Goal: Information Seeking & Learning: Learn about a topic

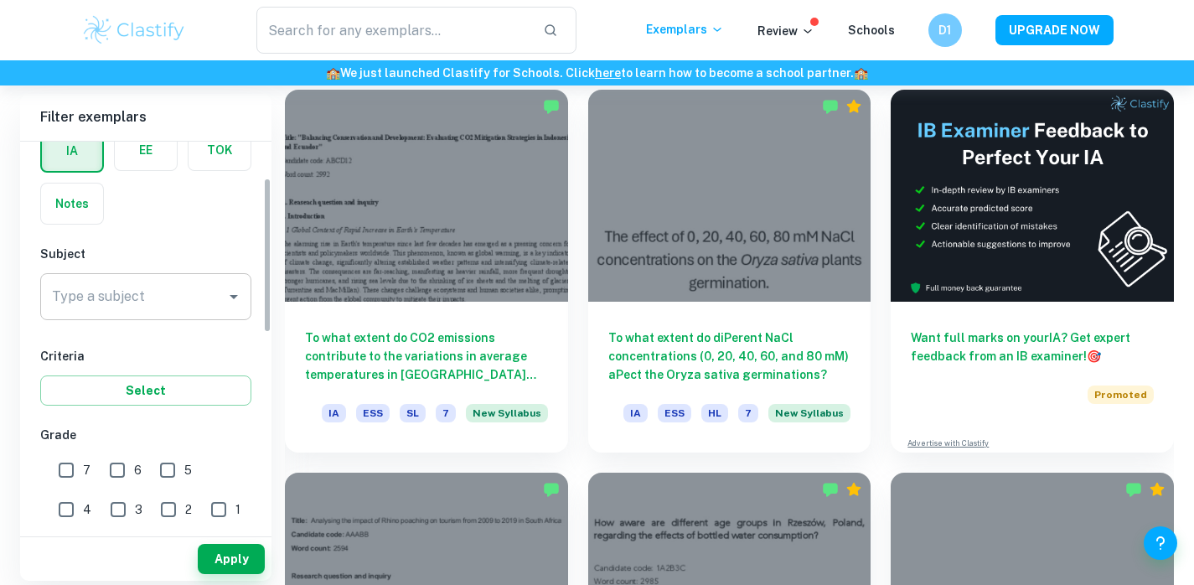
scroll to position [91, 0]
click at [158, 296] on input "Type a subject" at bounding box center [133, 295] width 171 height 32
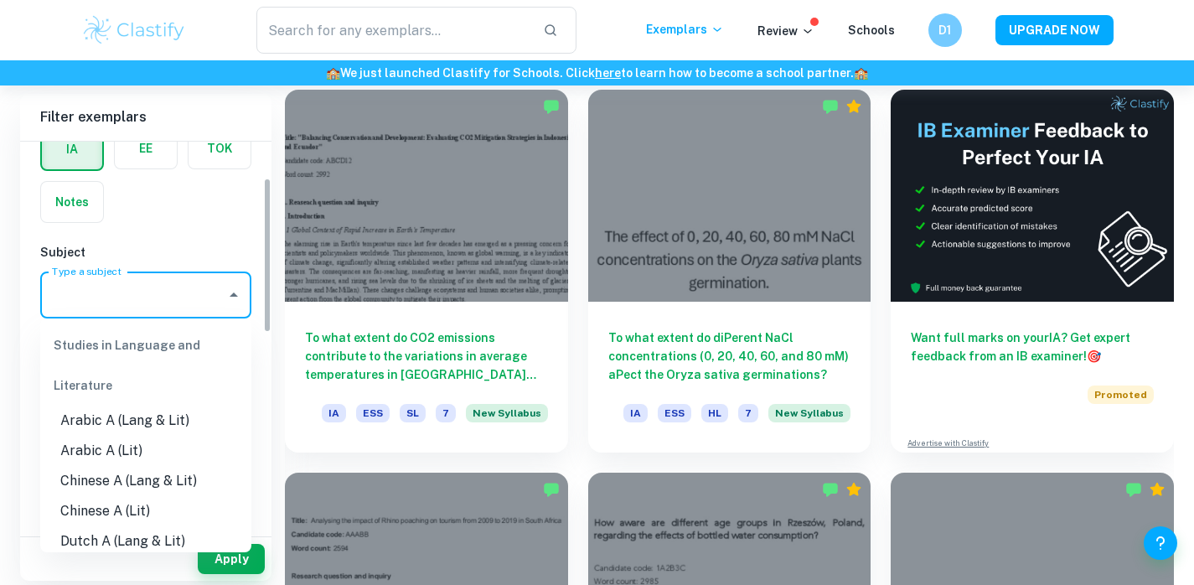
click at [146, 146] on label "button" at bounding box center [146, 148] width 62 height 40
click at [0, 0] on input "radio" at bounding box center [0, 0] width 0 height 0
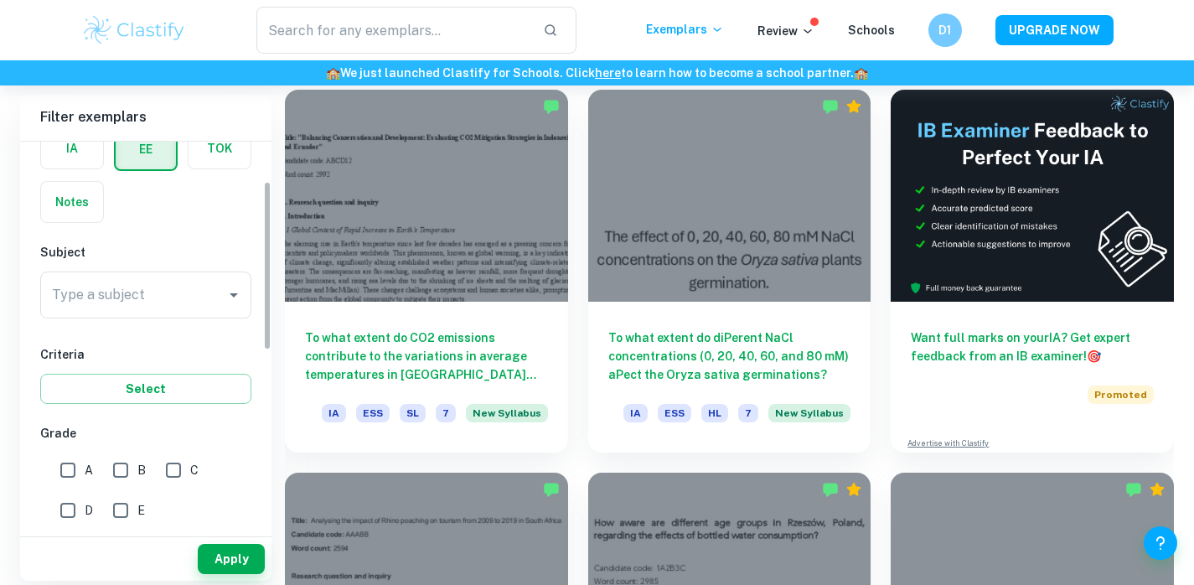
scroll to position [91, 0]
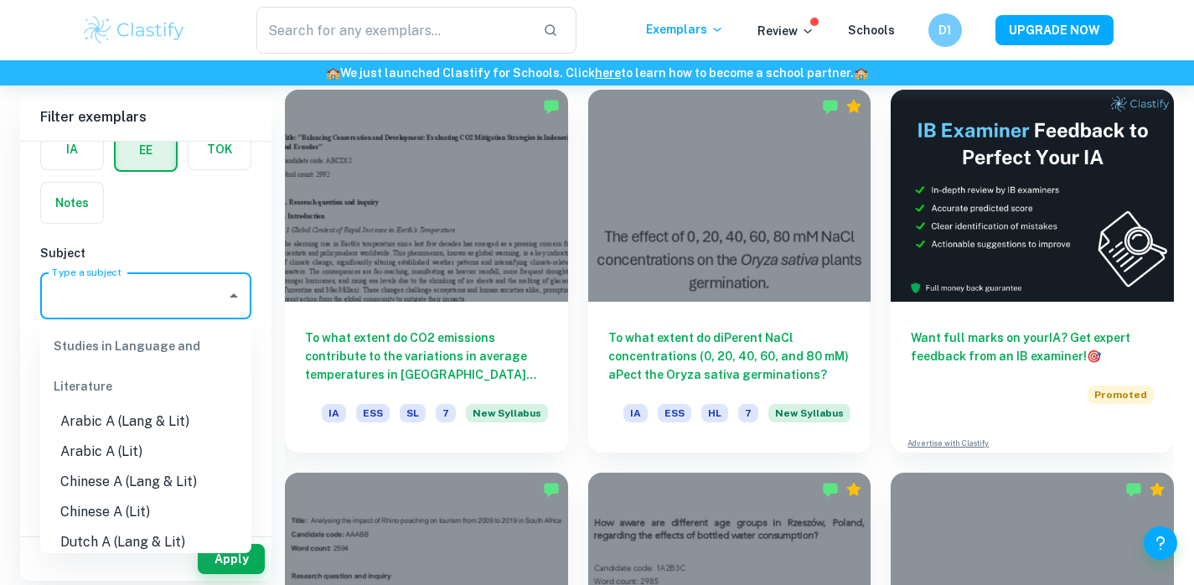
click at [111, 292] on input "Type a subject" at bounding box center [133, 296] width 171 height 32
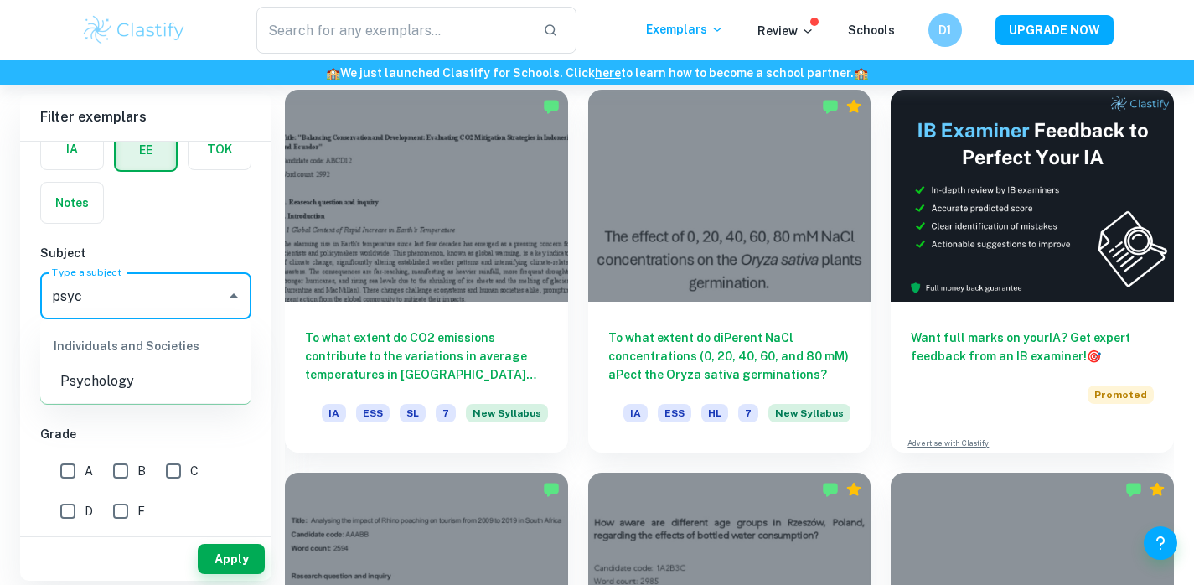
click at [120, 357] on div "Individuals and Societies" at bounding box center [145, 346] width 211 height 40
click at [110, 385] on li "Psychology" at bounding box center [145, 381] width 211 height 30
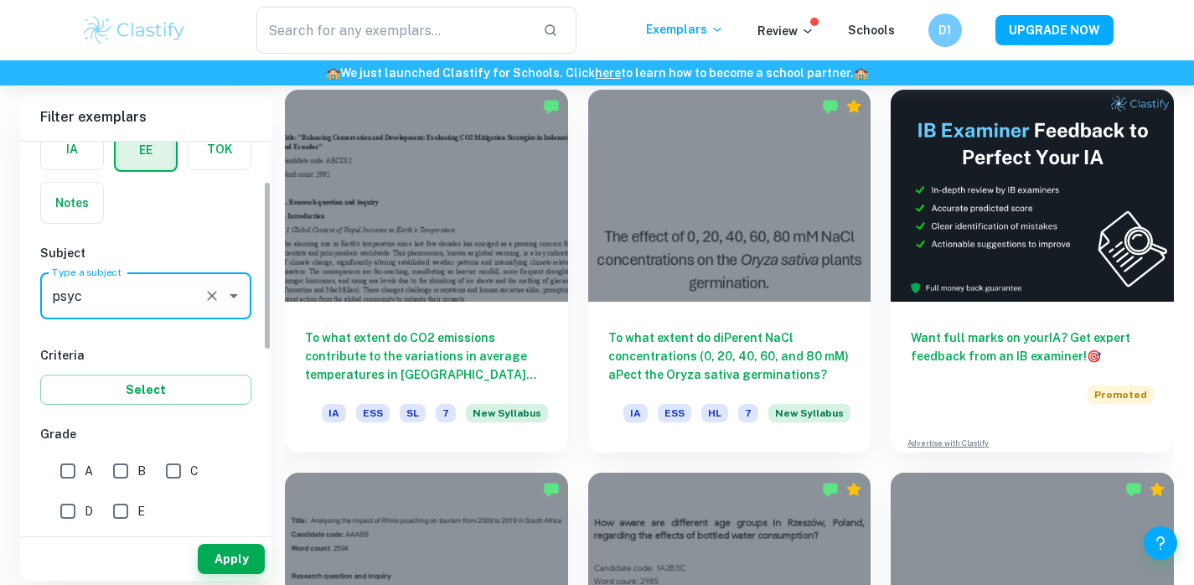
type input "Psychology"
click at [75, 448] on div "A" at bounding box center [80, 468] width 53 height 40
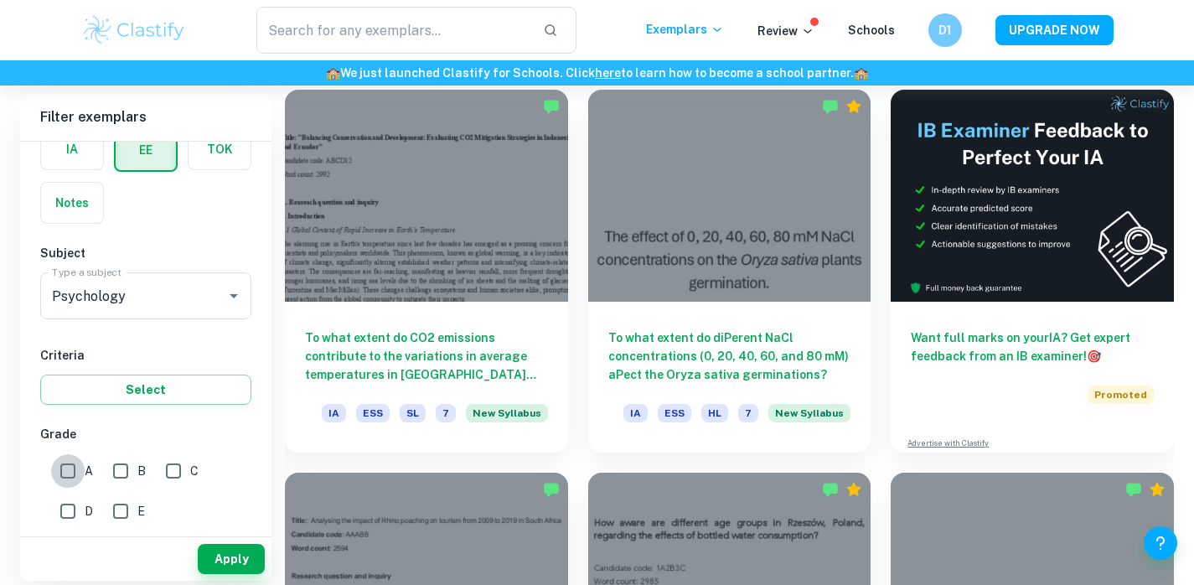
click at [73, 478] on input "A" at bounding box center [68, 471] width 34 height 34
checkbox input "true"
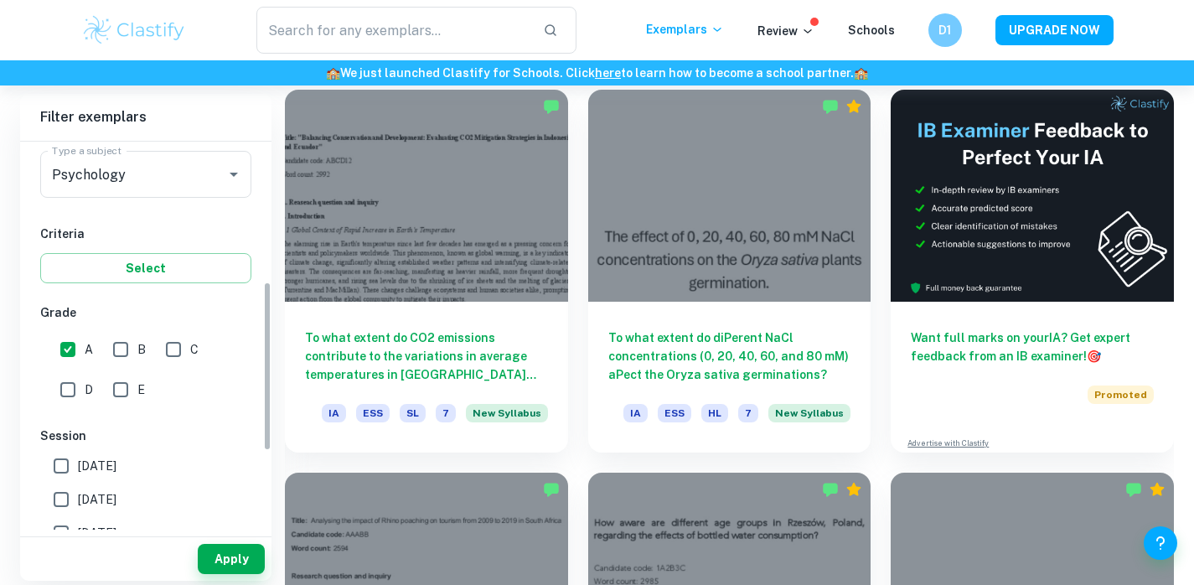
scroll to position [355, 0]
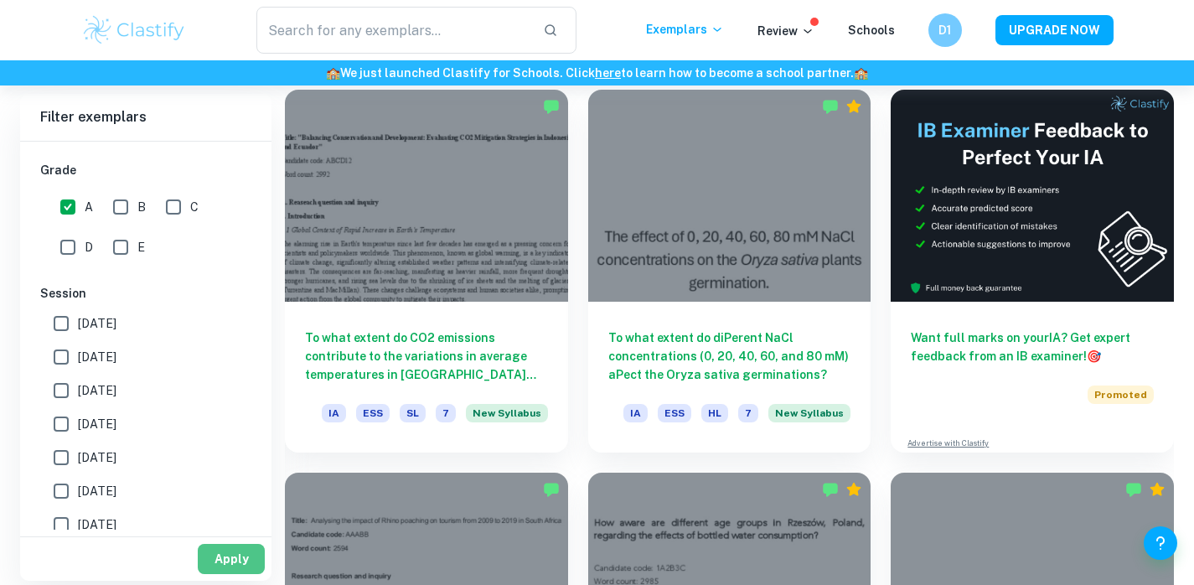
click at [230, 558] on button "Apply" at bounding box center [231, 559] width 67 height 30
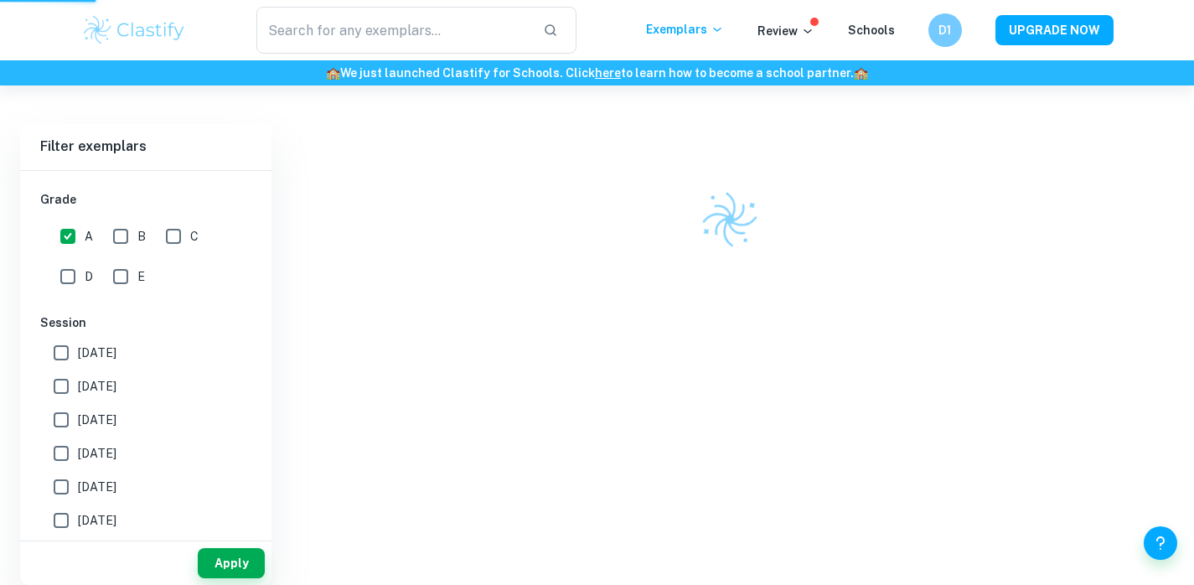
scroll to position [417, 0]
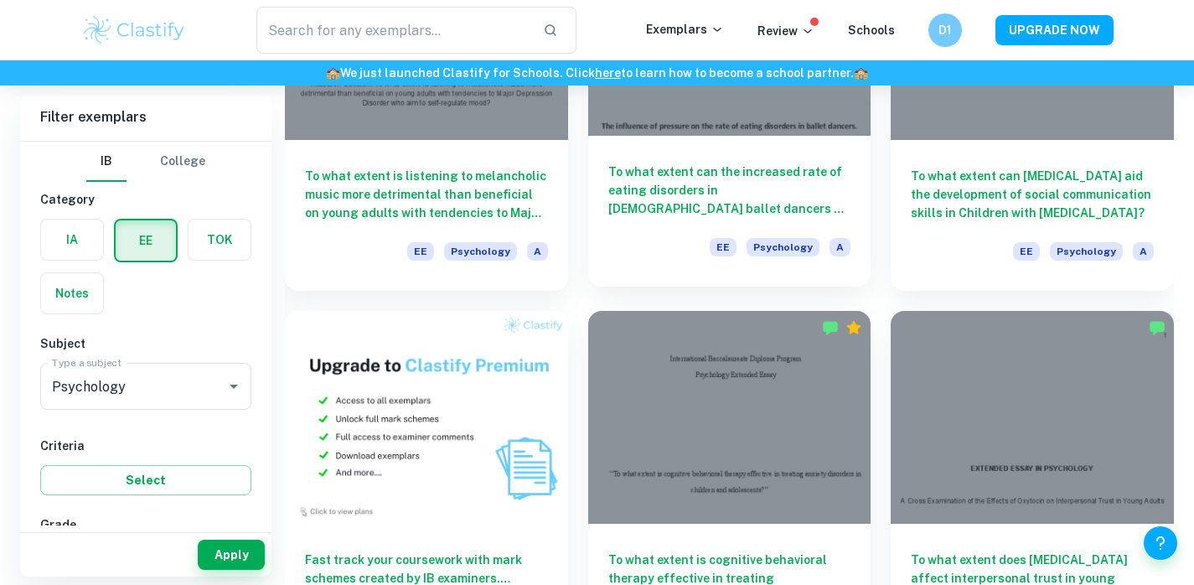
scroll to position [937, 0]
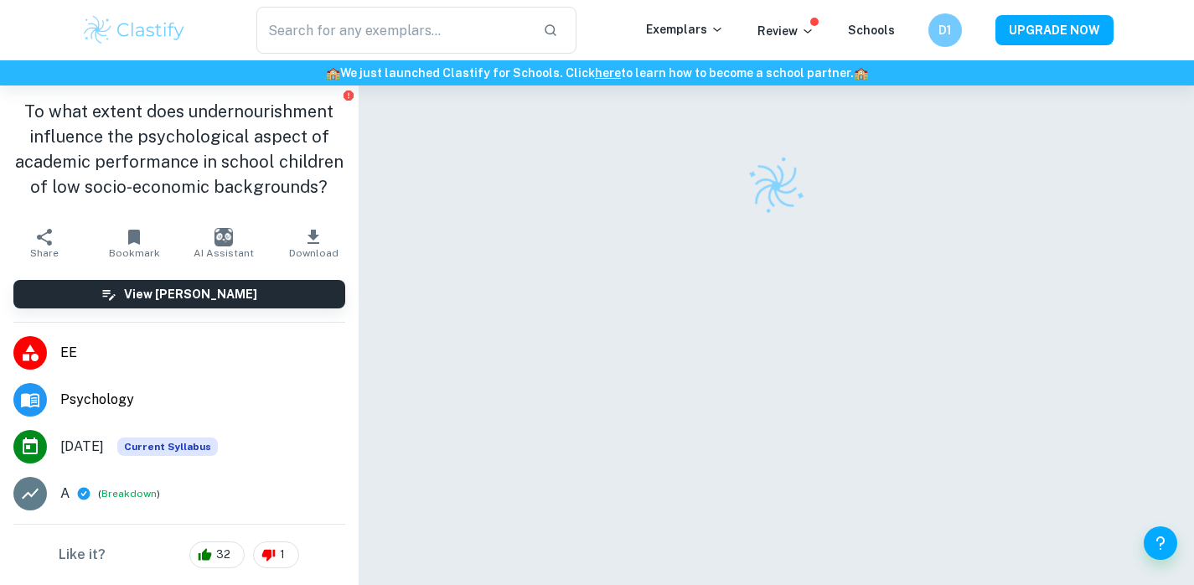
scroll to position [4, 0]
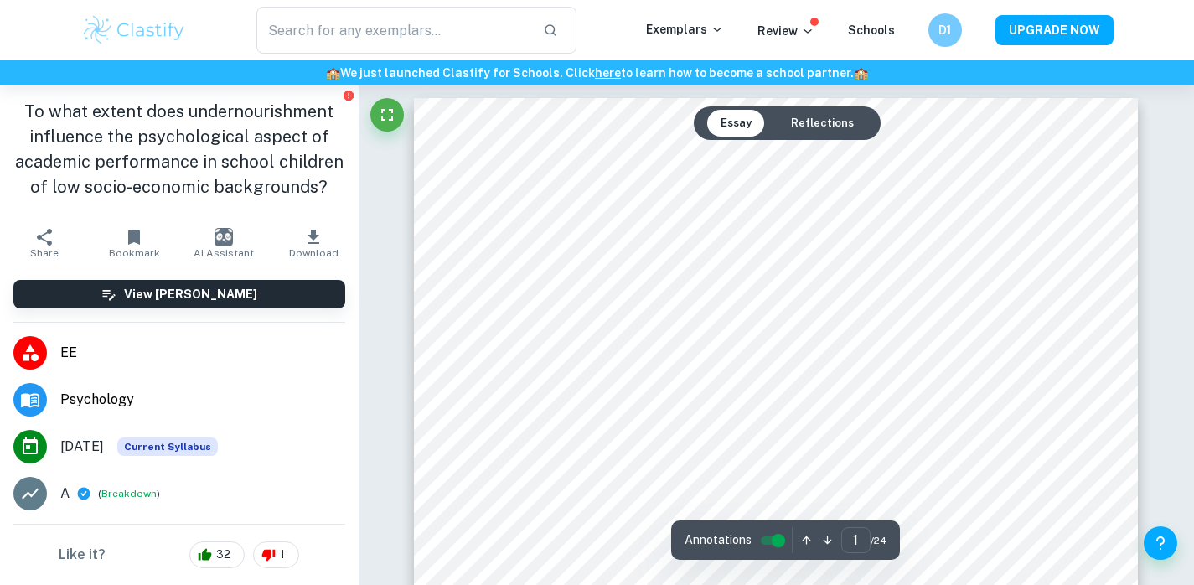
click at [806, 127] on button "Reflections" at bounding box center [823, 123] width 90 height 27
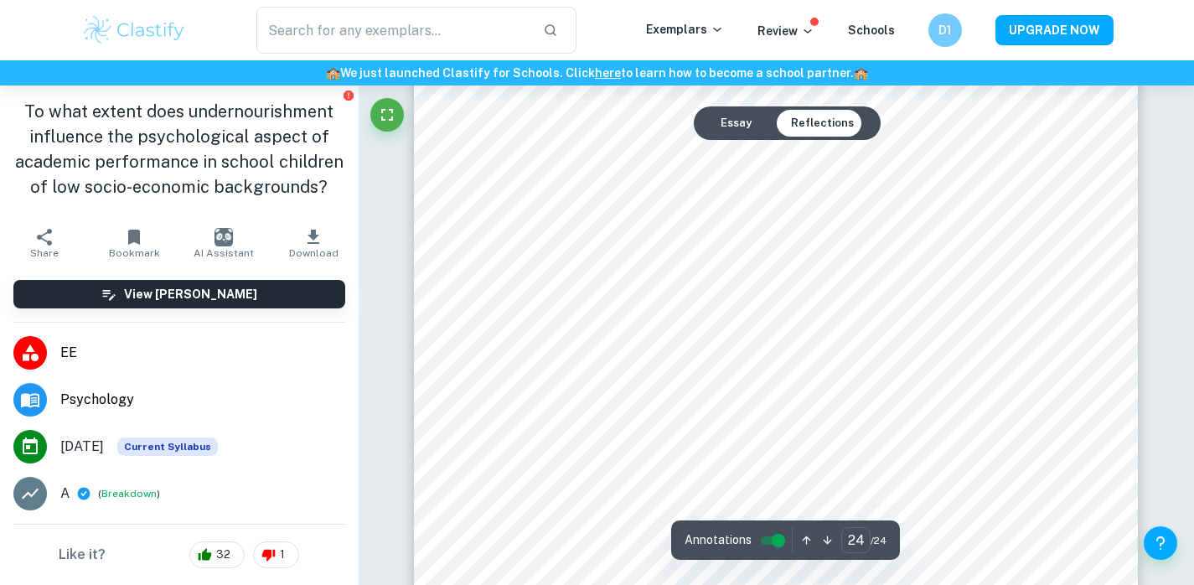
scroll to position [24304, 0]
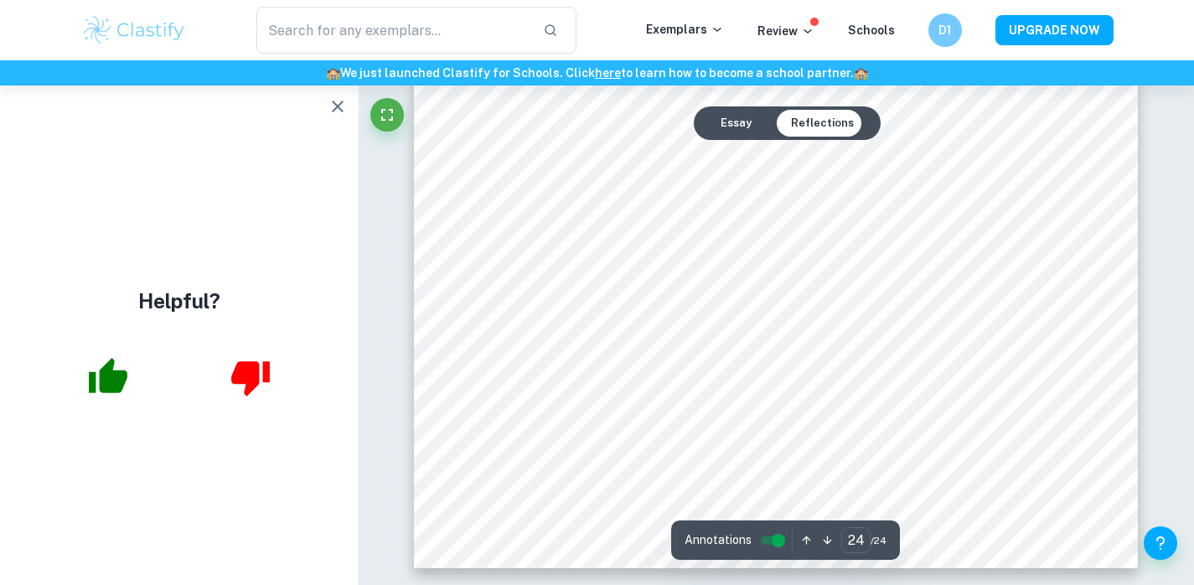
click at [733, 122] on button "Essay" at bounding box center [736, 123] width 58 height 27
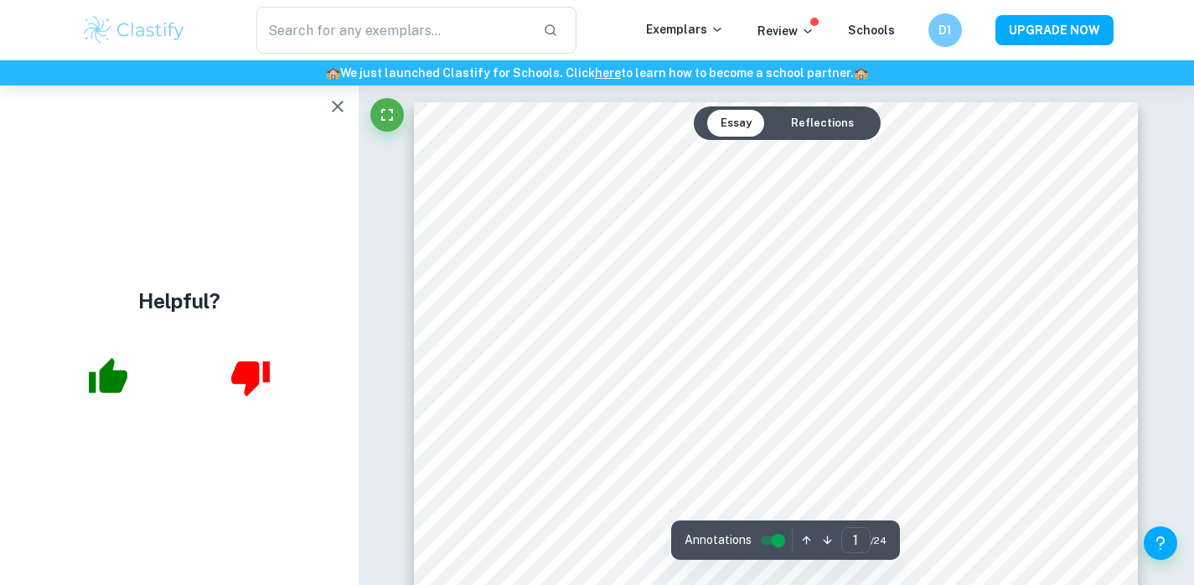
click at [337, 112] on icon "button" at bounding box center [338, 106] width 20 height 20
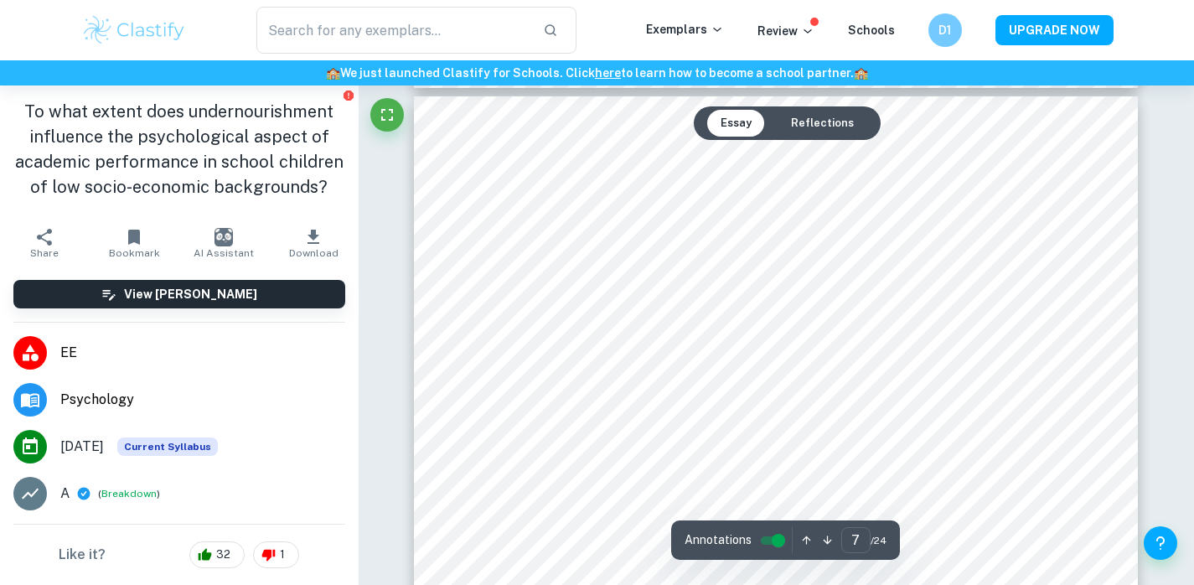
scroll to position [6438, 0]
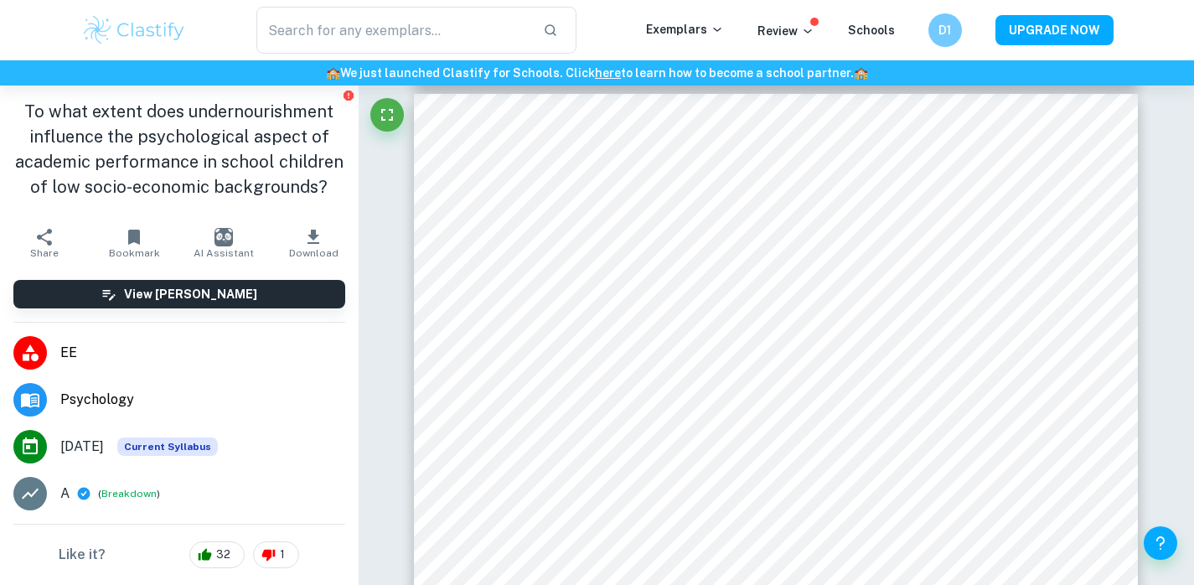
click at [116, 267] on button "Bookmark" at bounding box center [135, 243] width 90 height 47
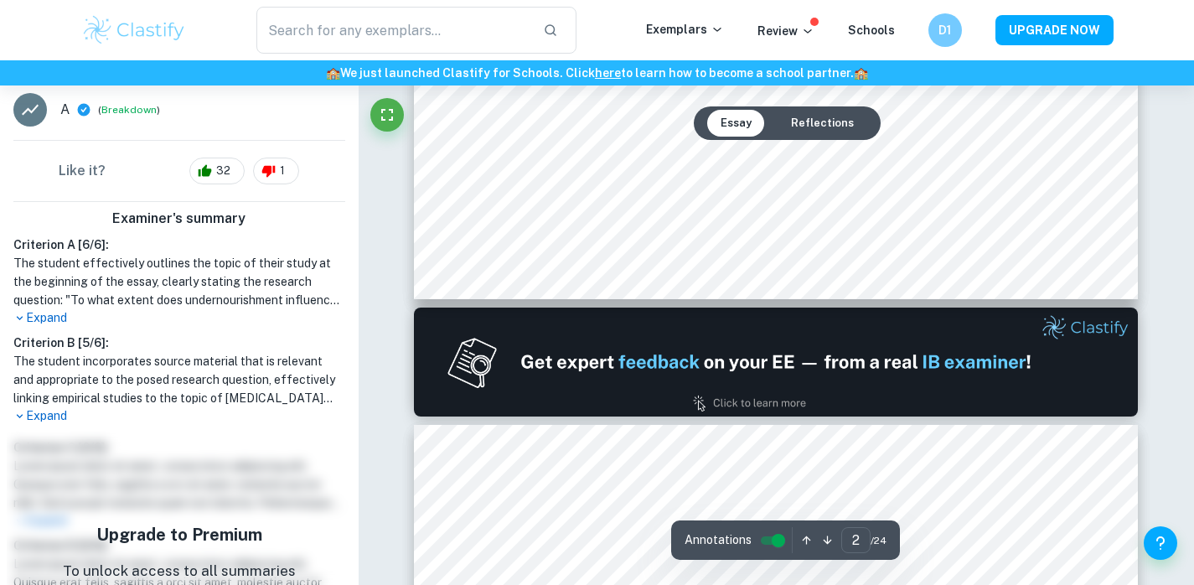
scroll to position [1148, 0]
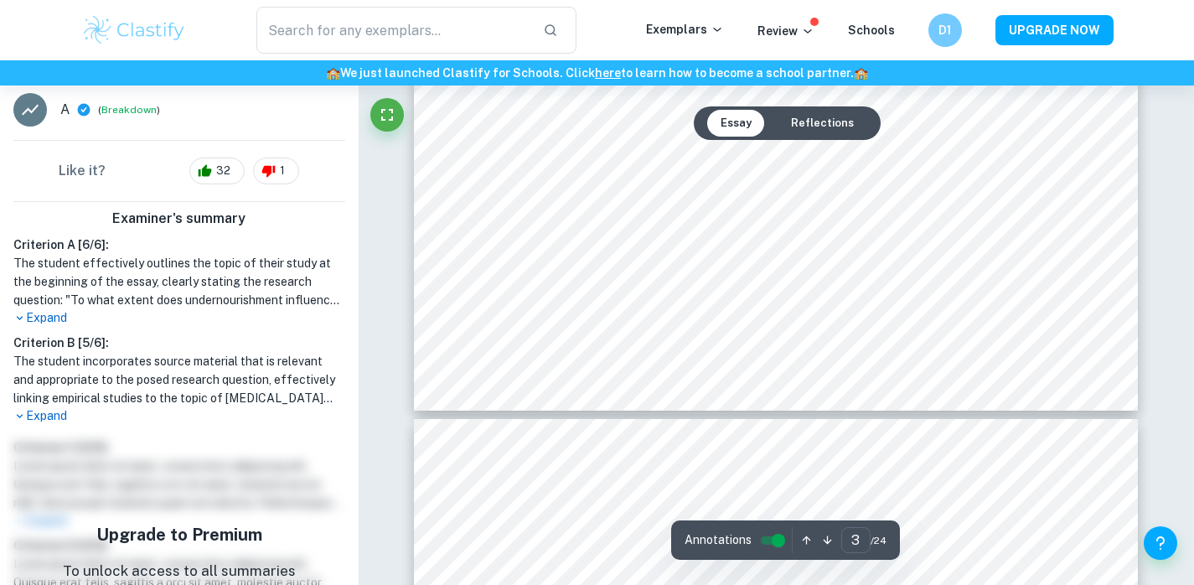
type input "4"
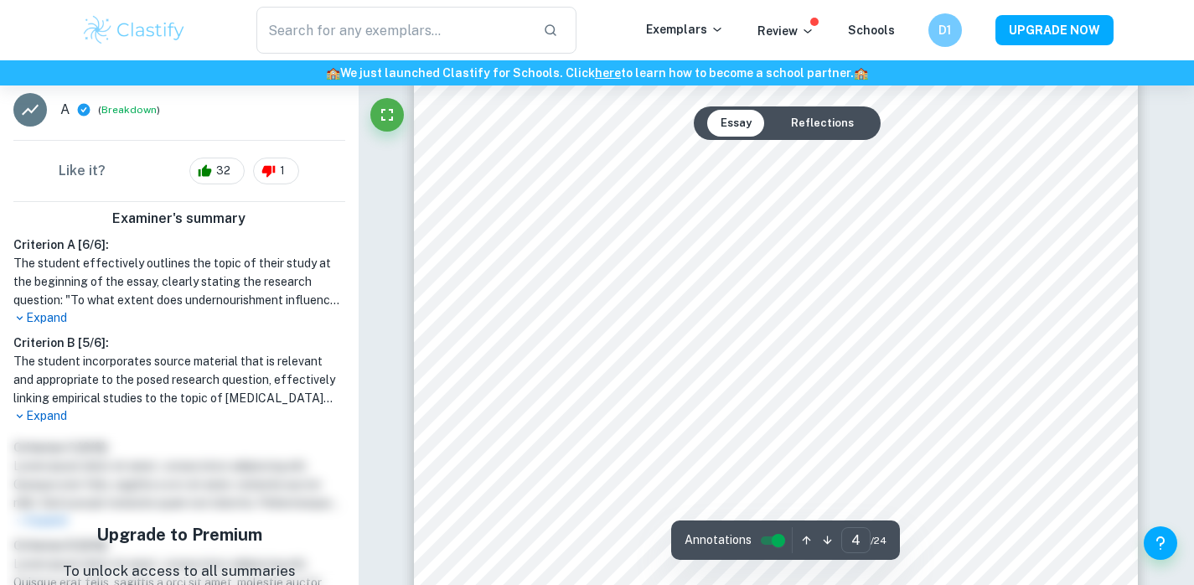
scroll to position [3481, 0]
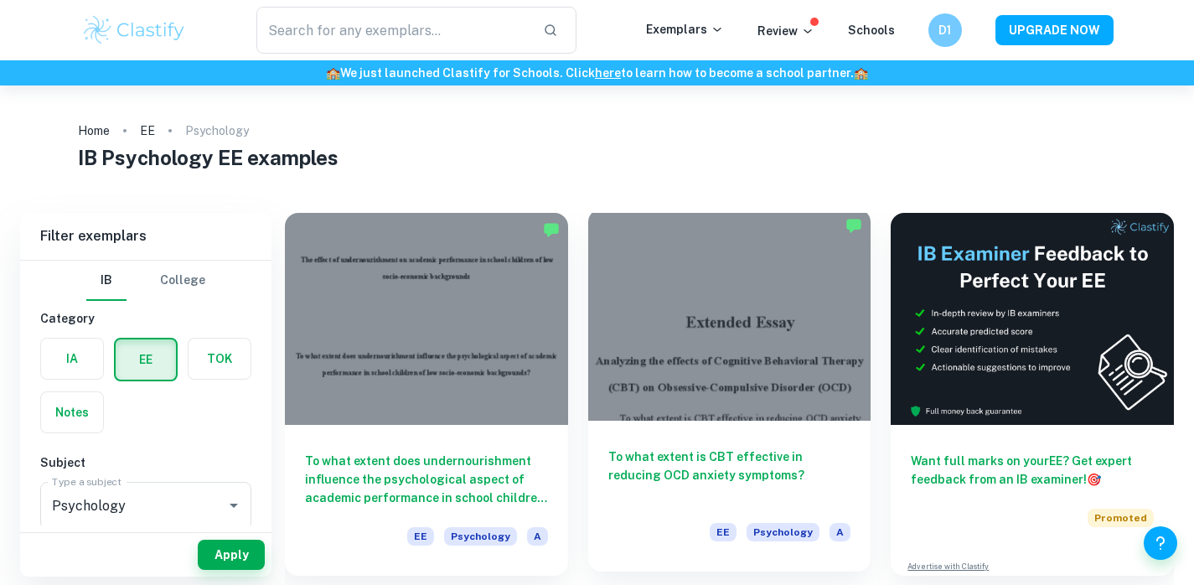
click at [671, 474] on h6 "To what extent is CBT effective in reducing OCD anxiety symptoms?" at bounding box center [729, 475] width 243 height 55
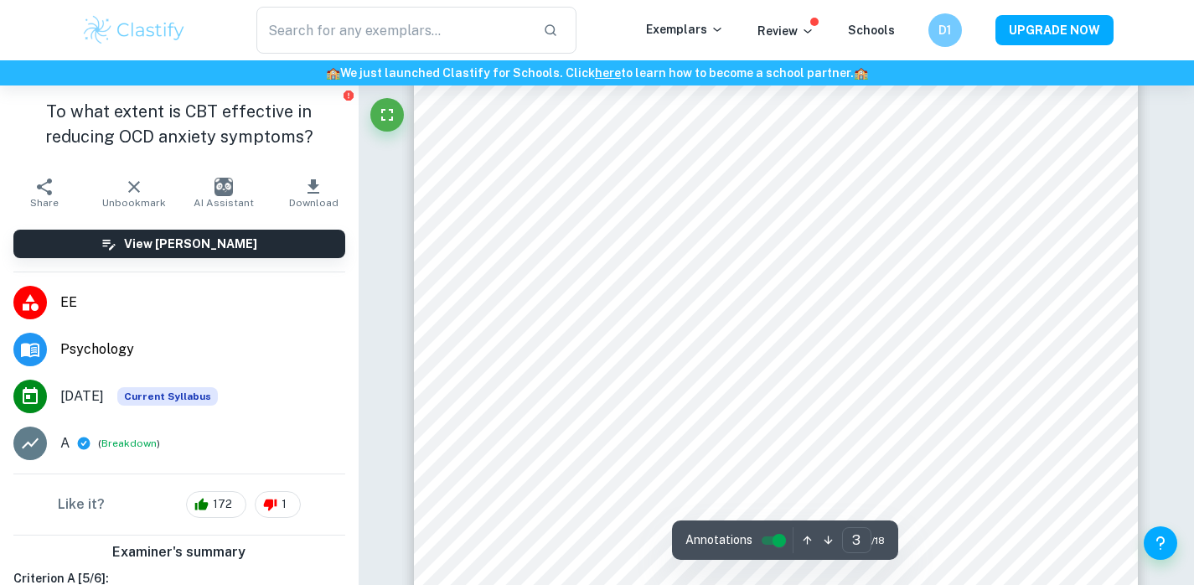
scroll to position [2292, 0]
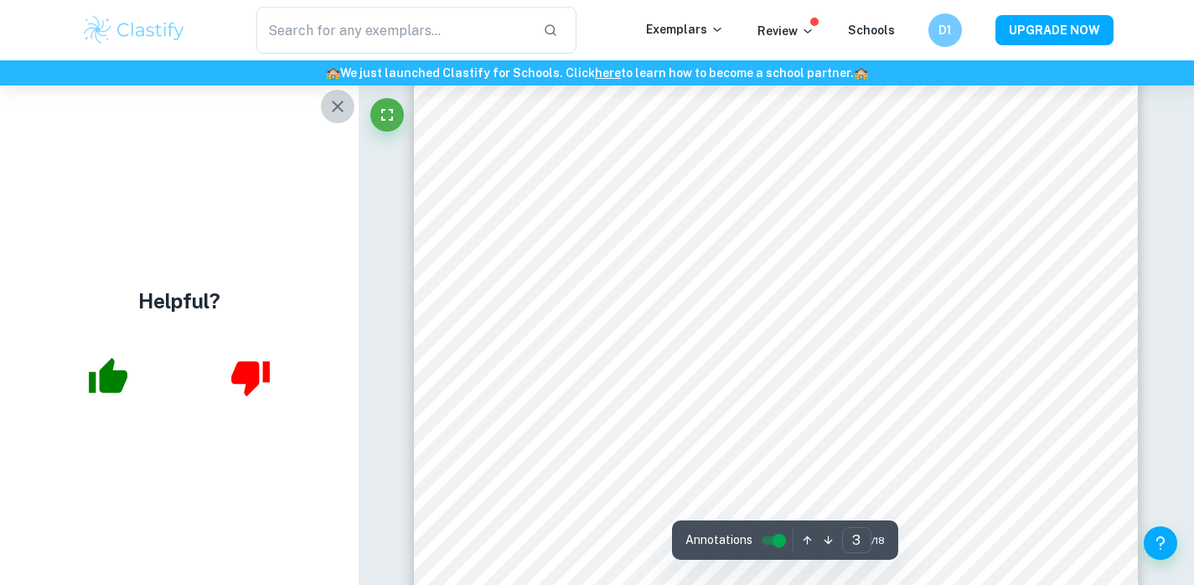
click at [336, 115] on icon "button" at bounding box center [338, 106] width 20 height 20
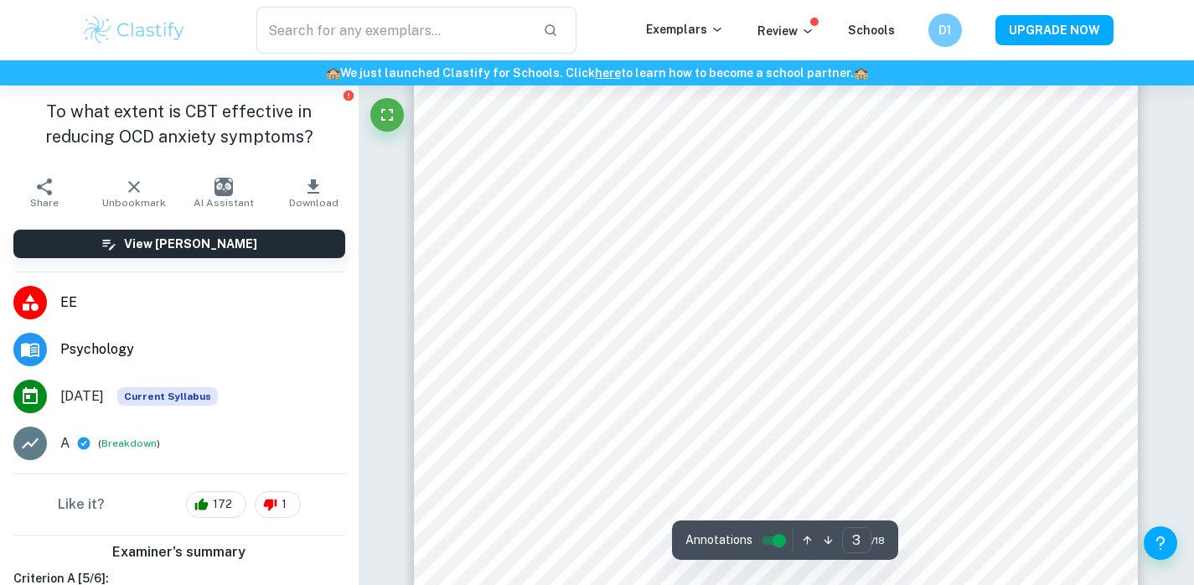
scroll to position [2576, 0]
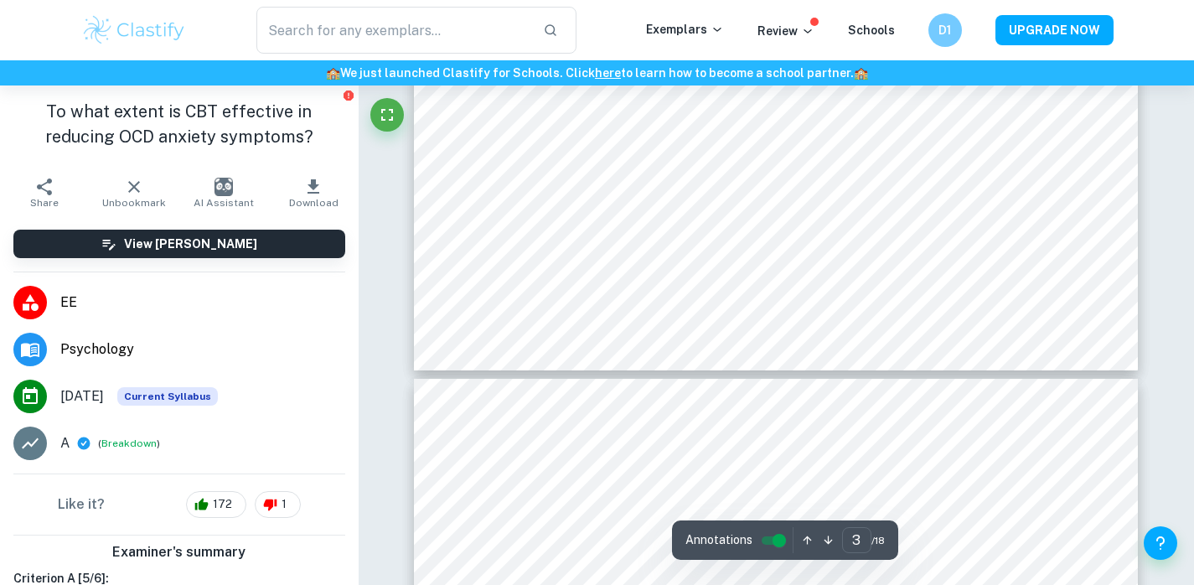
type input "4"
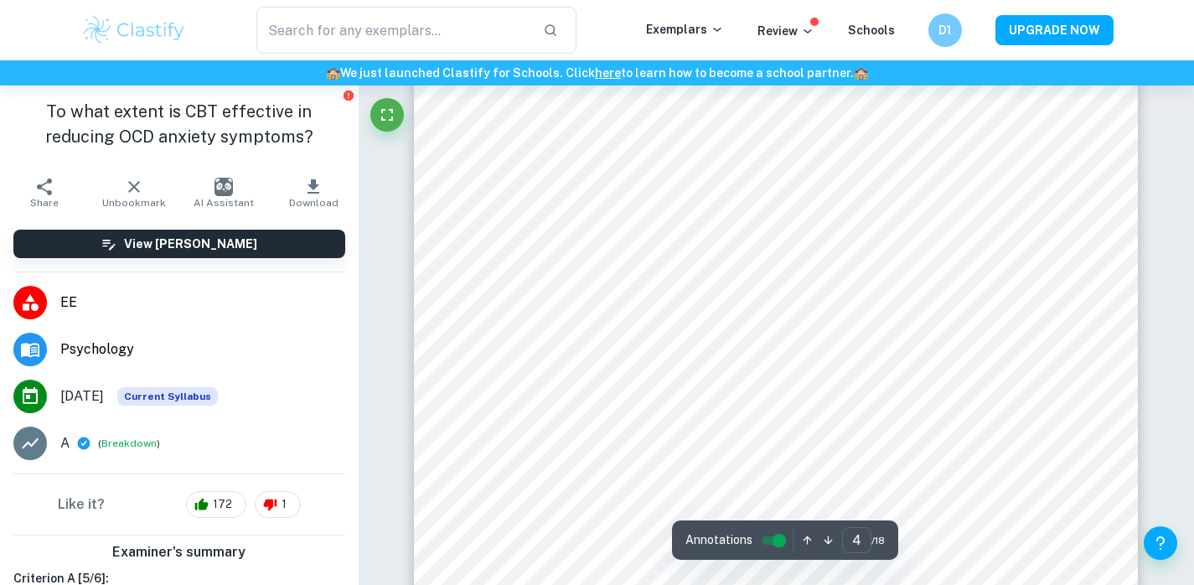
scroll to position [3450, 0]
